Goal: Transaction & Acquisition: Purchase product/service

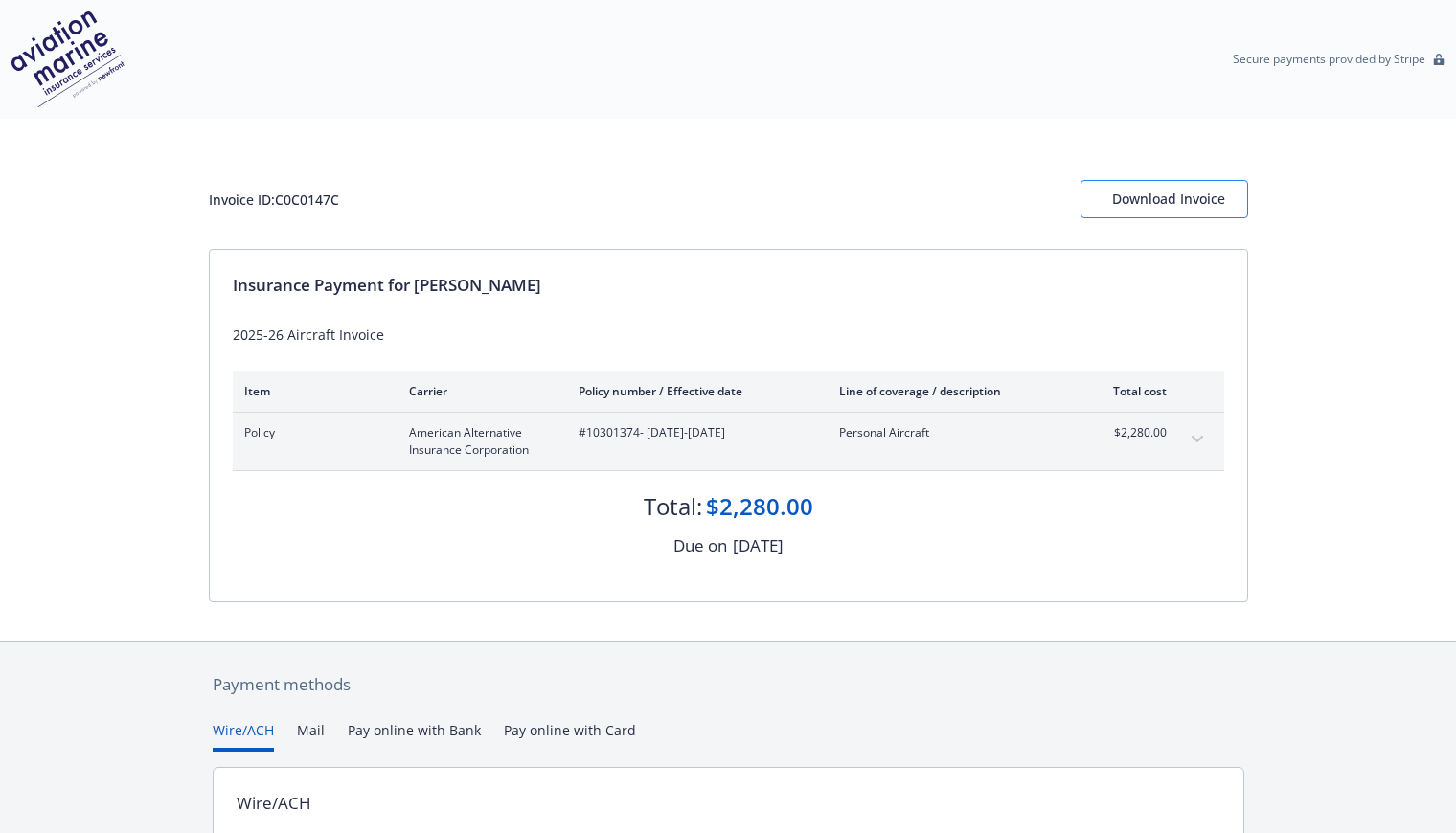
click at [1138, 190] on div "Download Invoice" at bounding box center [1164, 199] width 104 height 37
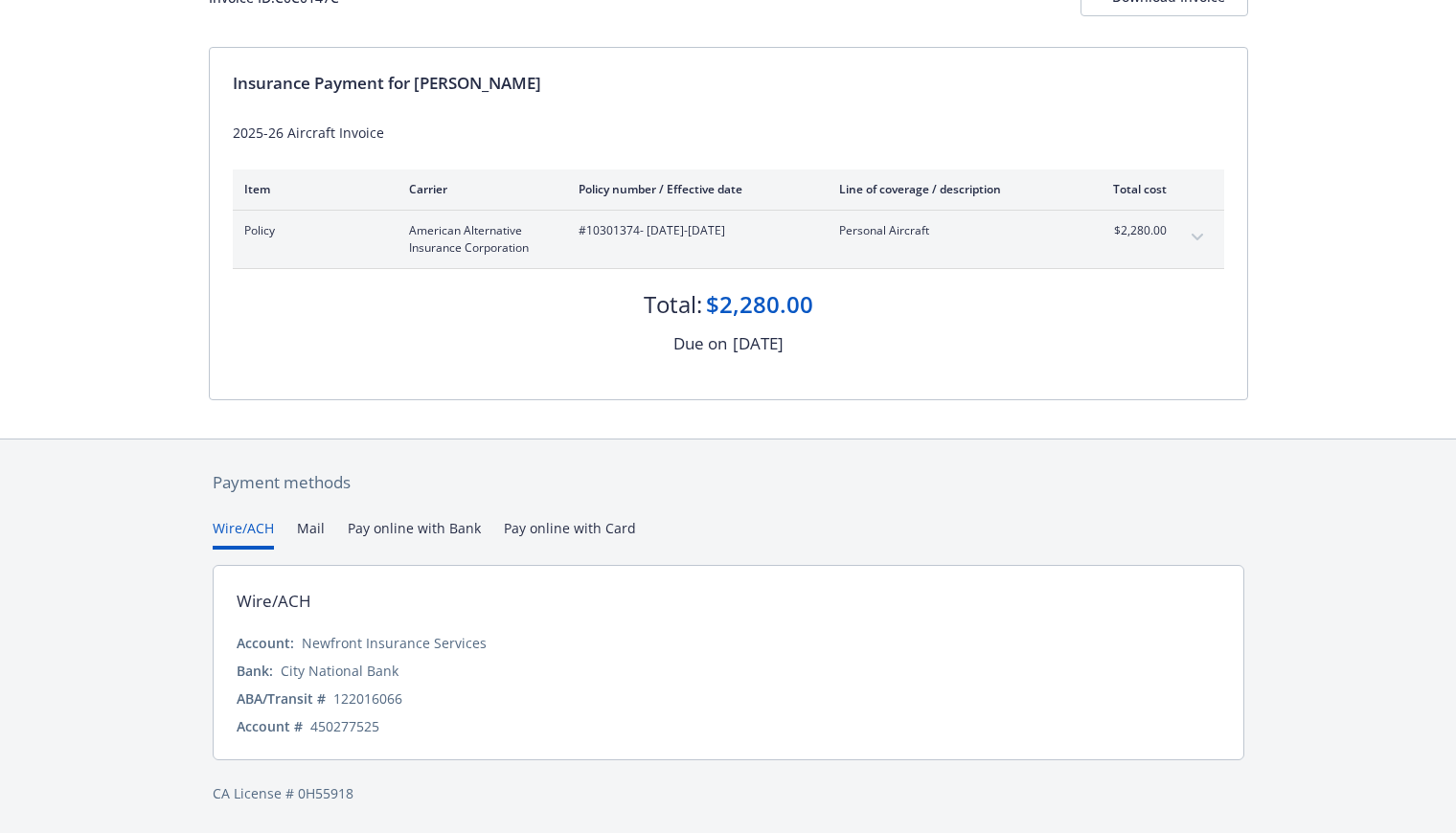
scroll to position [201, 0]
click at [553, 525] on div "Payment methods Wire/ACH Mail Pay online with Bank Pay online with Card Wire/AC…" at bounding box center [728, 638] width 1039 height 395
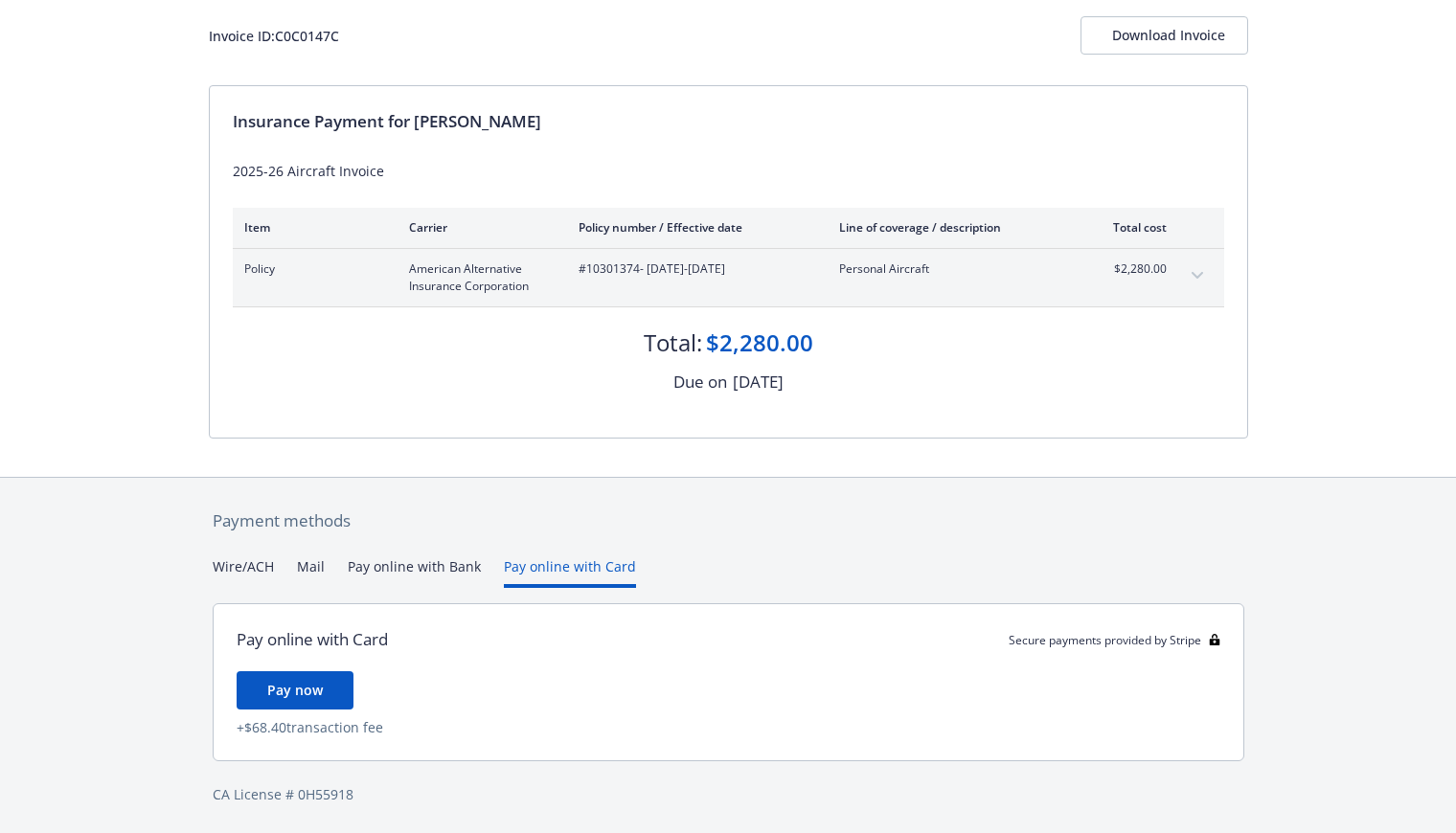
click at [245, 562] on button "Wire/ACH" at bounding box center [243, 572] width 61 height 32
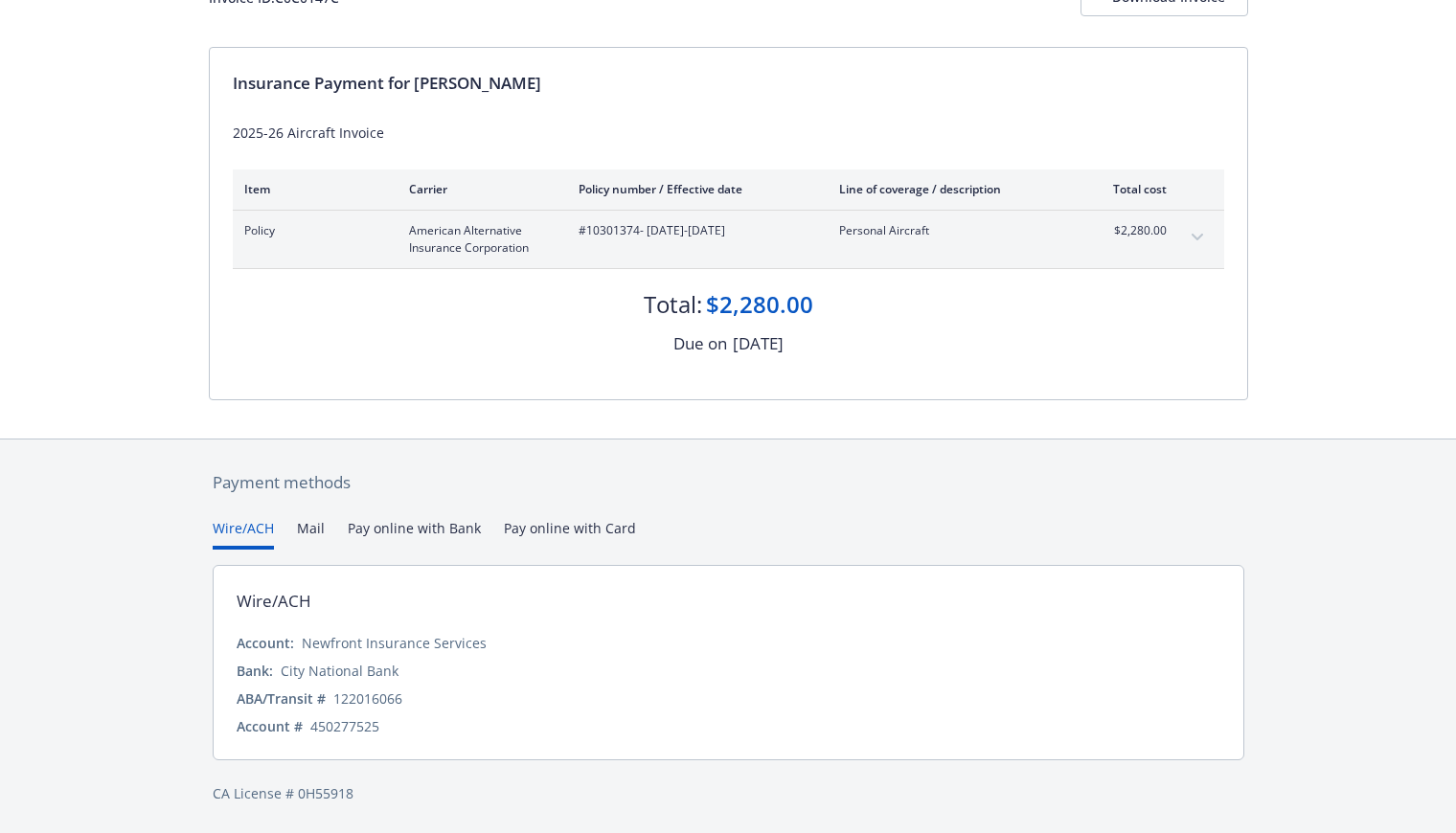
scroll to position [201, 0]
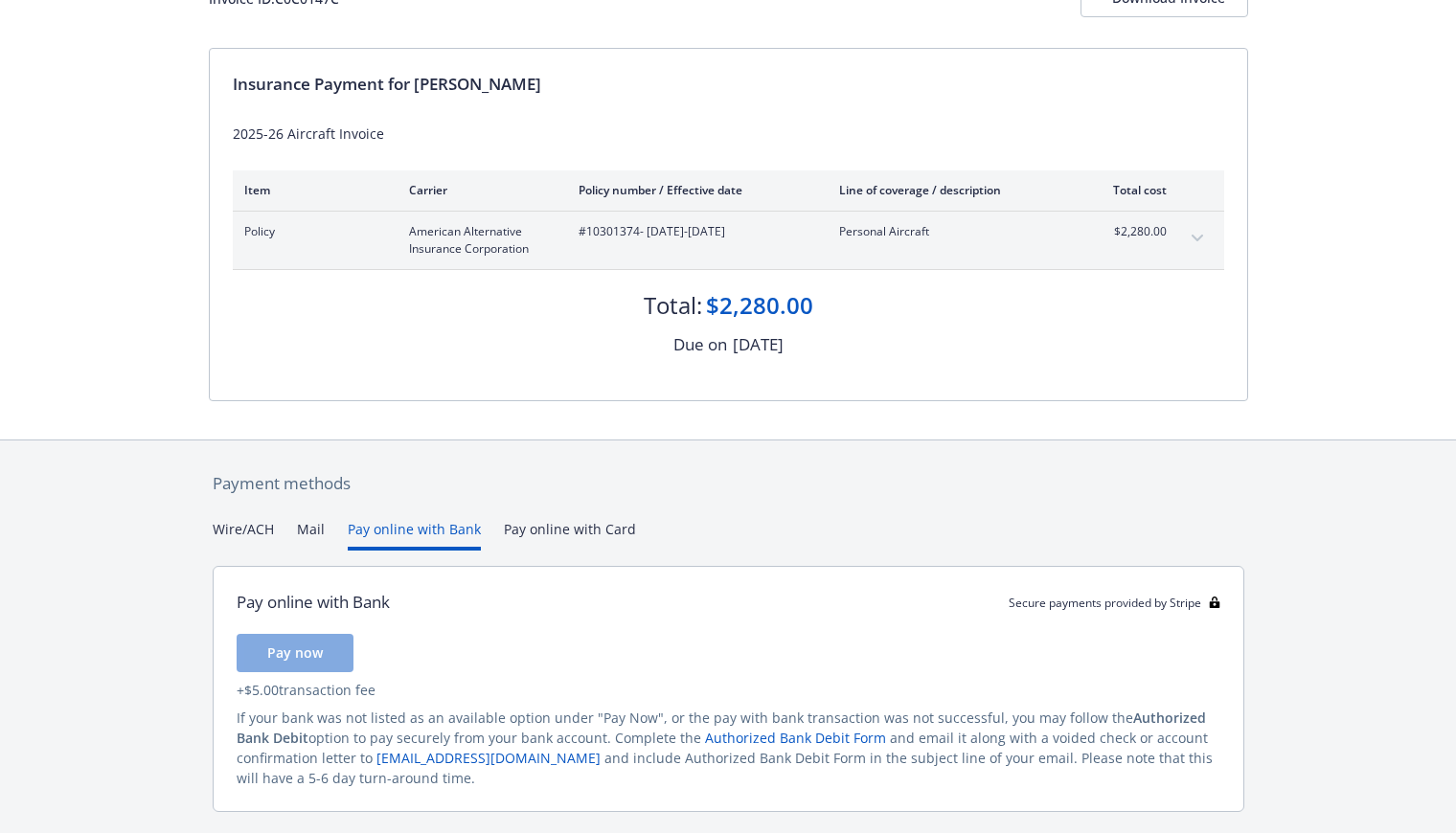
click at [395, 527] on button "Pay online with Bank" at bounding box center [415, 534] width 133 height 32
click at [306, 529] on button "Mail" at bounding box center [310, 534] width 28 height 32
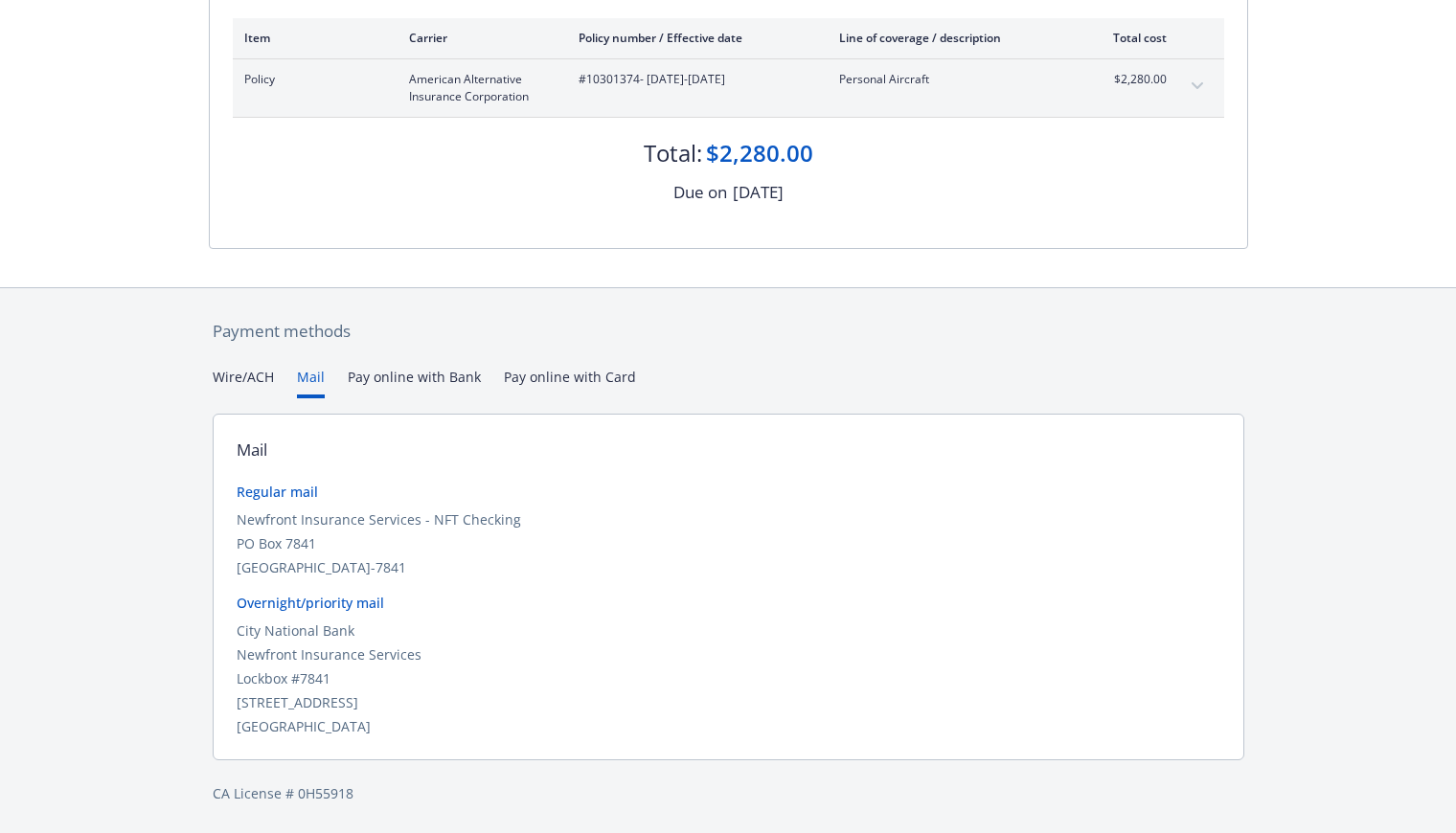
scroll to position [353, 0]
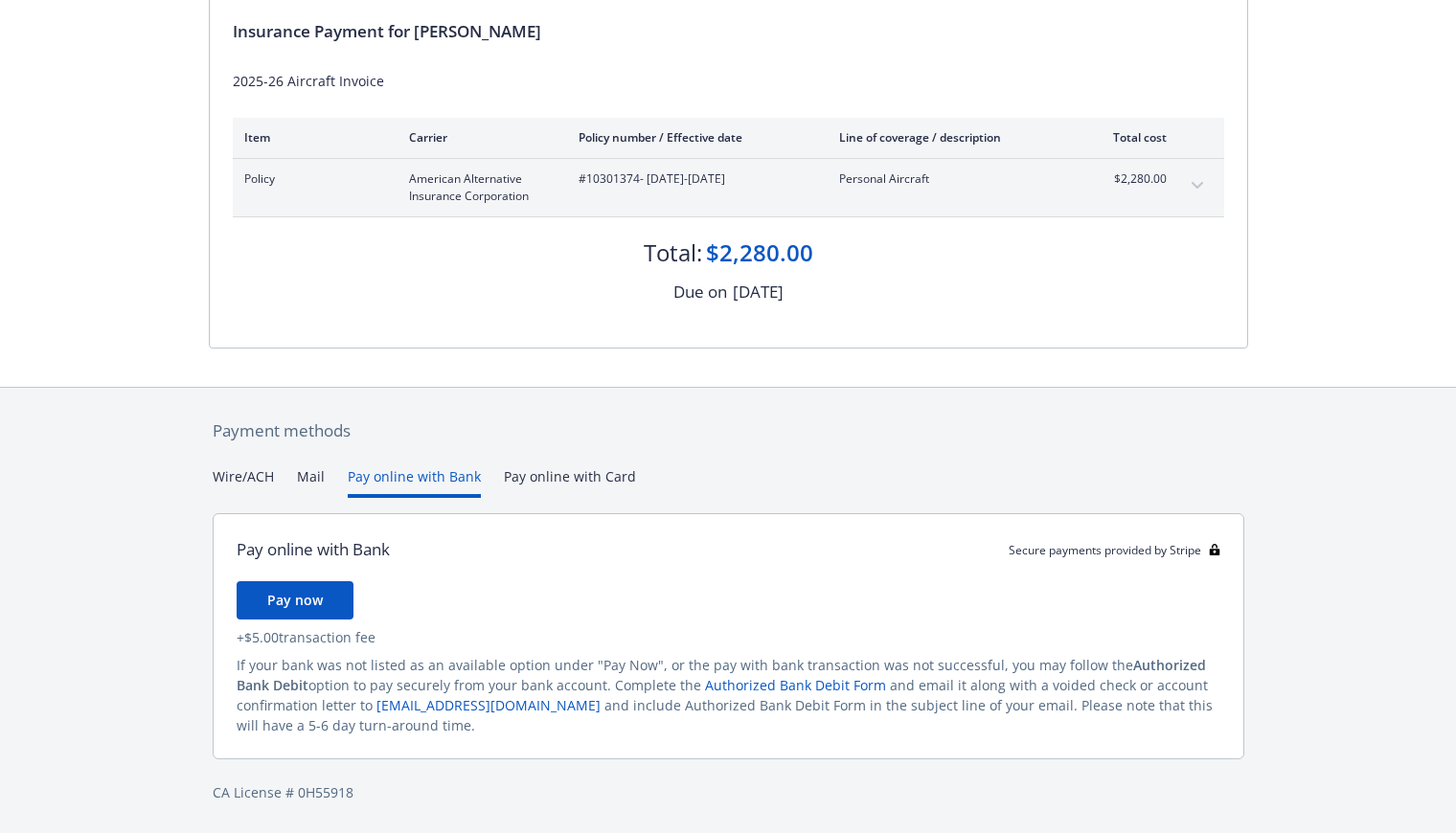
click at [403, 373] on div "Secure payments provided by Stripe Invoice ID: C0C0147C Download Invoice Insura…" at bounding box center [728, 289] width 1456 height 1087
click at [284, 592] on span "Pay now" at bounding box center [294, 601] width 55 height 18
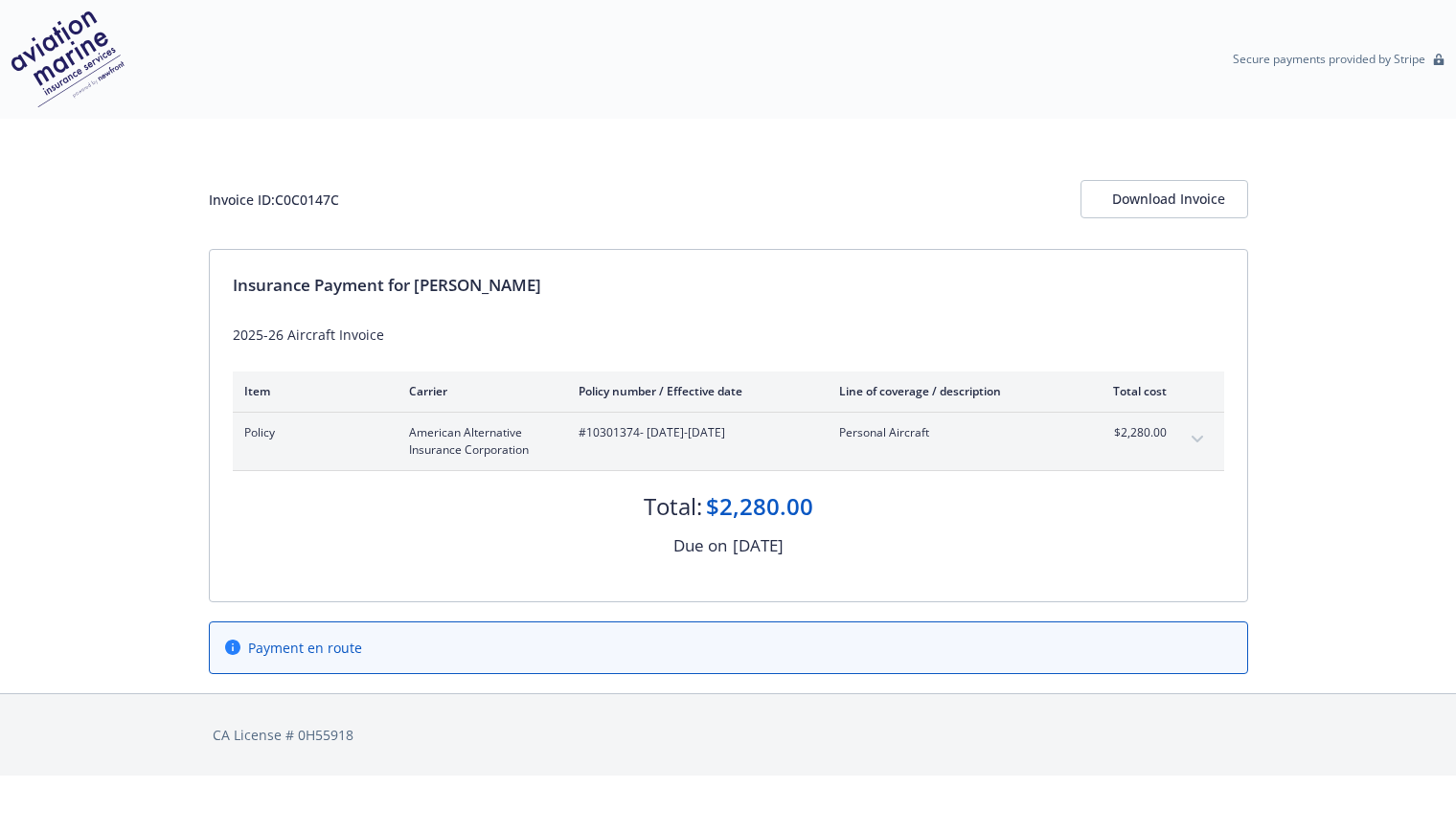
scroll to position [0, 0]
click at [1153, 193] on div "Download Invoice" at bounding box center [1164, 199] width 104 height 37
